Goal: Find specific page/section: Find specific page/section

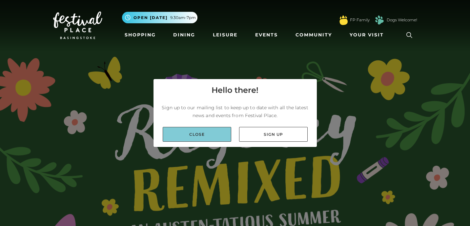
click at [215, 135] on link "Close" at bounding box center [197, 134] width 69 height 15
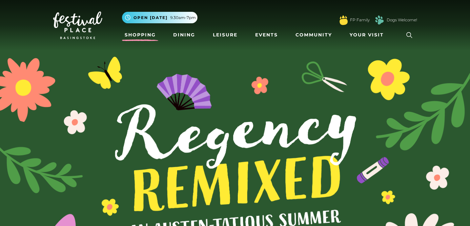
click at [148, 36] on link "Shopping" at bounding box center [140, 35] width 36 height 12
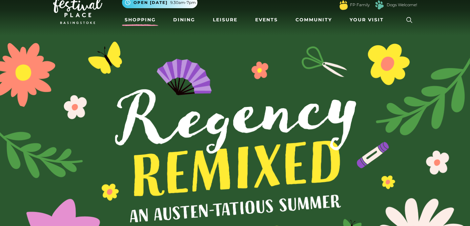
scroll to position [77, 0]
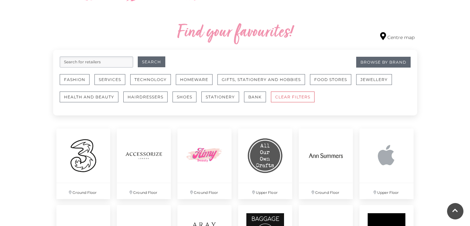
scroll to position [365, 0]
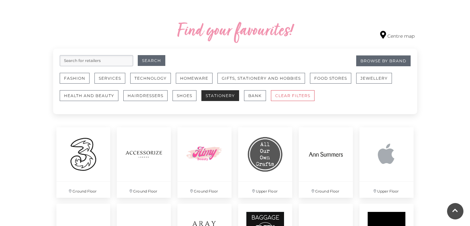
click at [220, 96] on button "Stationery" at bounding box center [220, 95] width 38 height 11
